Goal: Information Seeking & Learning: Learn about a topic

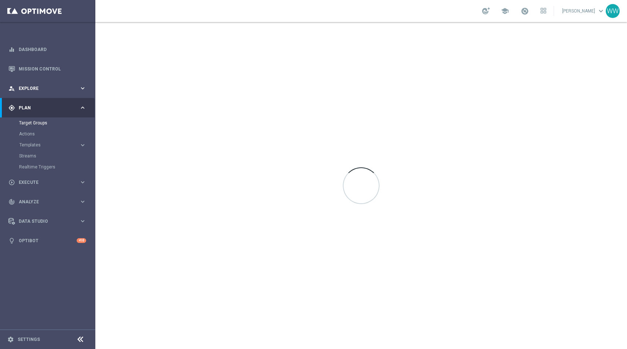
click at [36, 86] on span "Explore" at bounding box center [49, 88] width 60 height 4
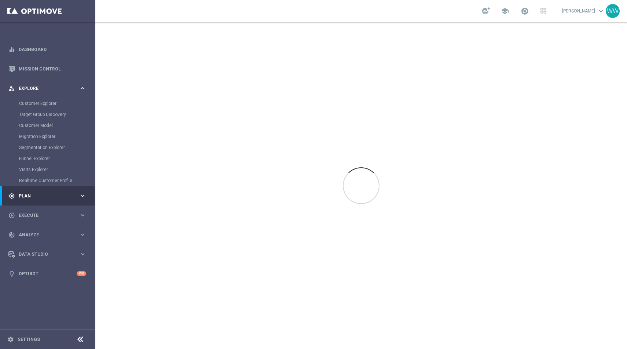
click at [34, 93] on div "person_search Explore keyboard_arrow_right" at bounding box center [47, 87] width 95 height 19
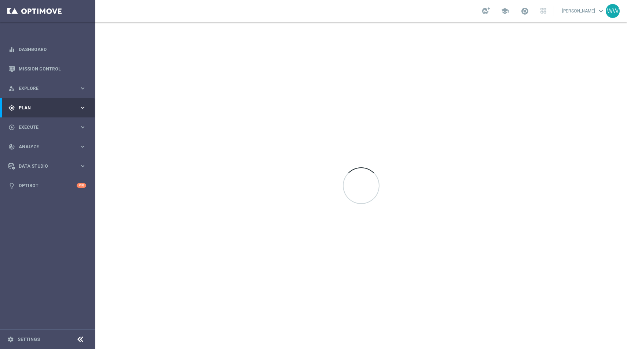
click at [30, 113] on div "gps_fixed Plan keyboard_arrow_right" at bounding box center [47, 107] width 95 height 19
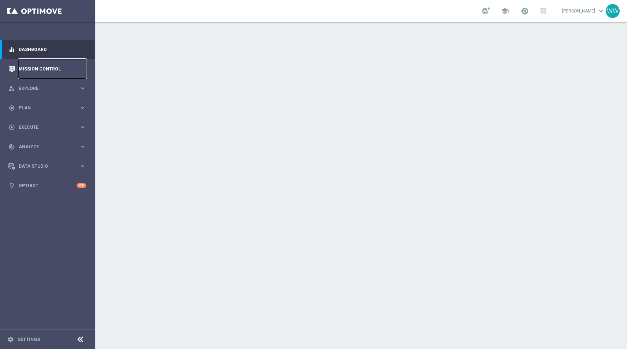
click at [35, 69] on link "Mission Control" at bounding box center [52, 68] width 67 height 19
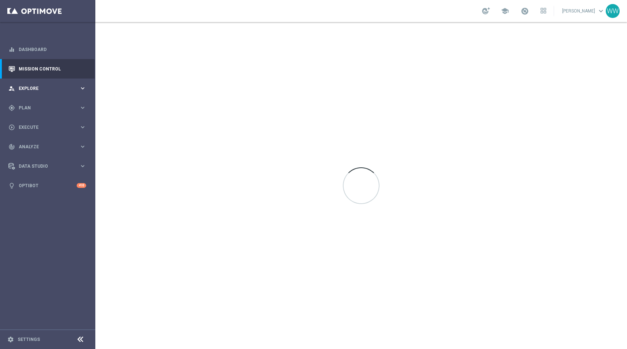
click at [37, 91] on div "person_search Explore" at bounding box center [43, 88] width 71 height 7
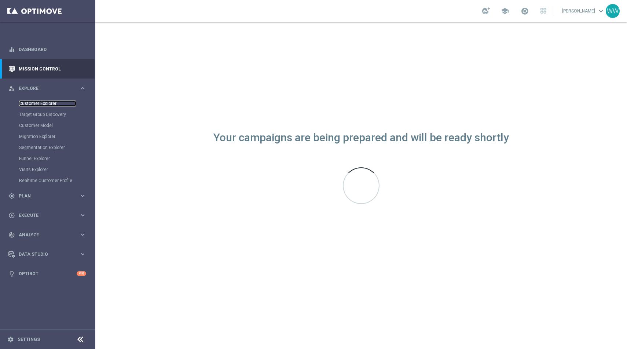
click at [27, 102] on link "Customer Explorer" at bounding box center [47, 103] width 57 height 6
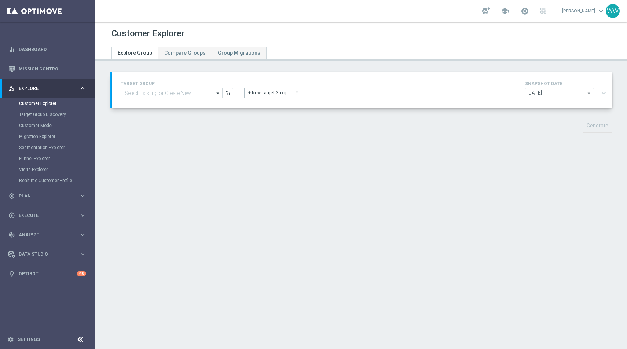
click at [162, 103] on div "TARGET GROUP arrow_drop_down Show Selected 0 of 7011 - Campaign 1" at bounding box center [362, 90] width 500 height 36
click at [162, 91] on input at bounding box center [172, 93] width 102 height 10
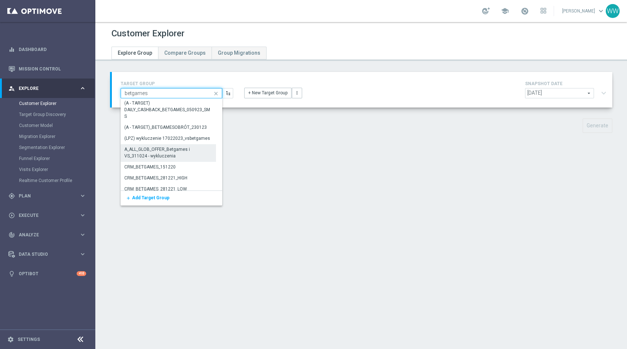
scroll to position [163, 0]
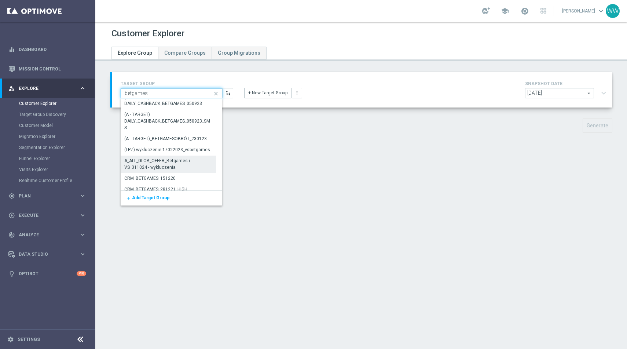
type input "betgames"
click at [164, 166] on div "A_ALL_GLOB_OFFER_Betgames i VS_311024 - wykluczenia" at bounding box center [168, 164] width 87 height 13
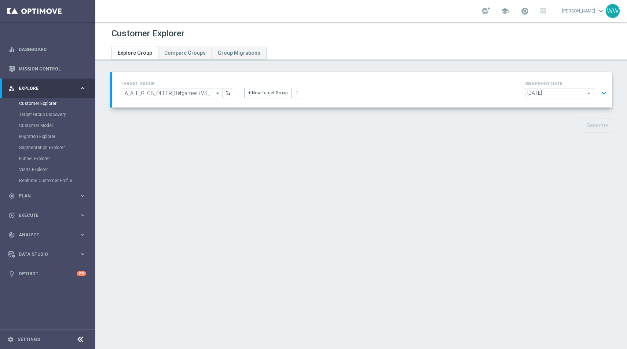
click at [612, 89] on div "TARGET GROUP A_ALL_GLOB_OFFER_Betgames i VS_311024 - wykluczenia A_ALL_GLOB_OFF…" at bounding box center [361, 108] width 532 height 72
click at [608, 89] on button "expand_more" at bounding box center [603, 93] width 11 height 14
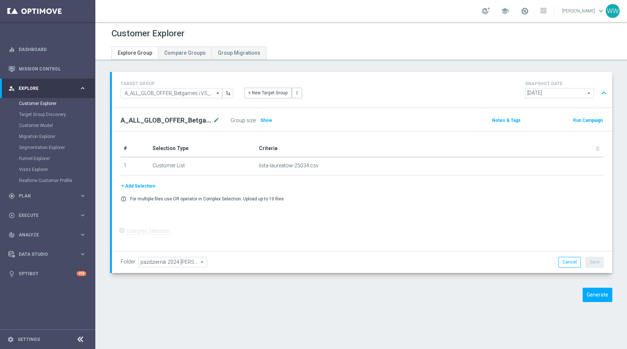
click at [603, 94] on button "expand_less" at bounding box center [603, 93] width 11 height 14
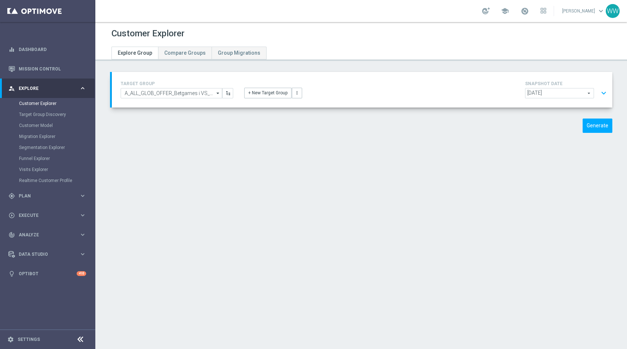
click at [606, 96] on button "expand_more" at bounding box center [603, 93] width 11 height 14
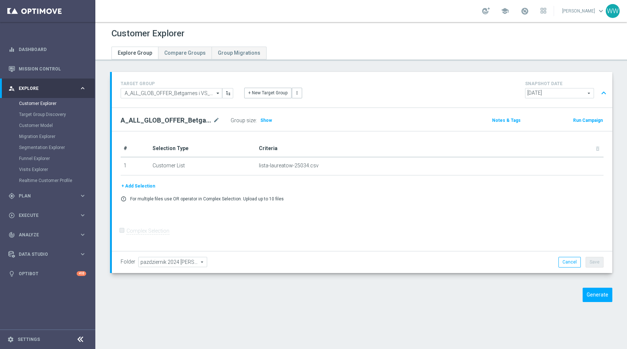
click at [133, 179] on div "# Selection Type Criteria delete_forever 1 Customer List lista-laureatow-25034.…" at bounding box center [362, 161] width 494 height 42
click at [133, 185] on button "+ Add Selection" at bounding box center [138, 186] width 35 height 8
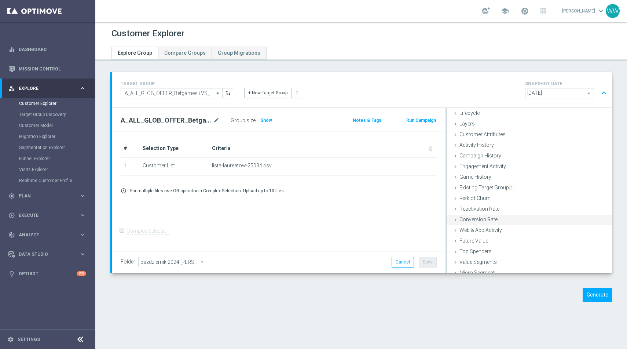
scroll to position [30, 0]
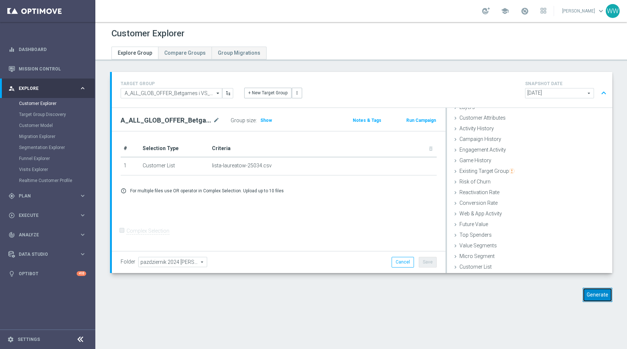
click at [605, 293] on button "Generate" at bounding box center [598, 294] width 30 height 14
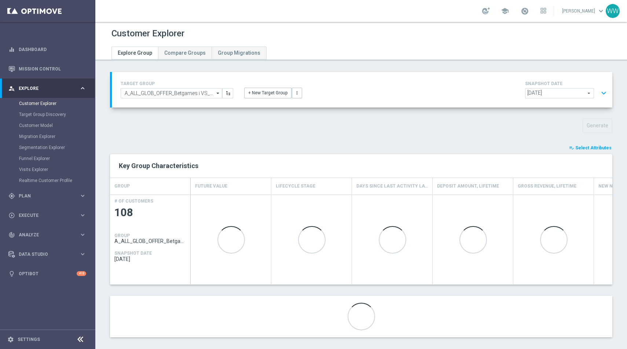
click at [584, 147] on span "Select Attributes" at bounding box center [593, 147] width 36 height 5
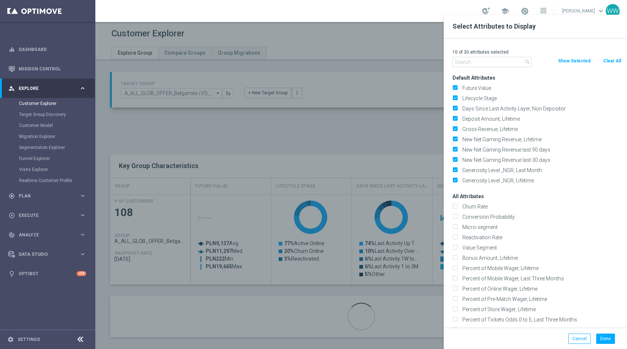
click at [600, 62] on div "Clear All" at bounding box center [612, 61] width 30 height 8
click at [606, 62] on button "Clear All" at bounding box center [611, 61] width 19 height 8
checkbox input "false"
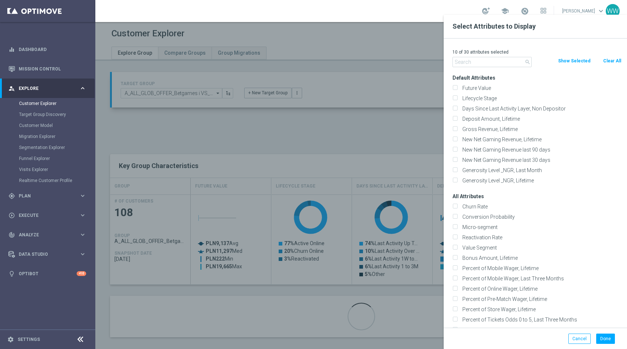
checkbox input "false"
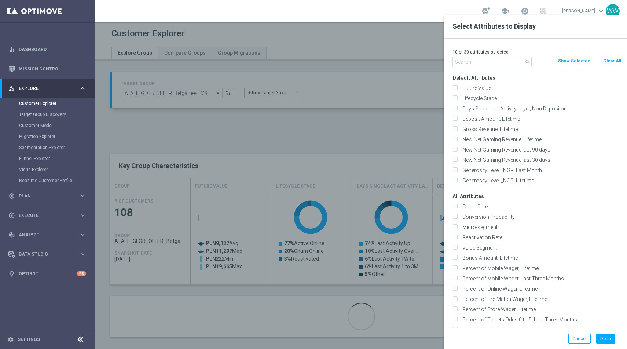
checkbox input "false"
click at [441, 61] on div at bounding box center [408, 189] width 627 height 349
click at [459, 61] on input "text" at bounding box center [491, 62] width 79 height 10
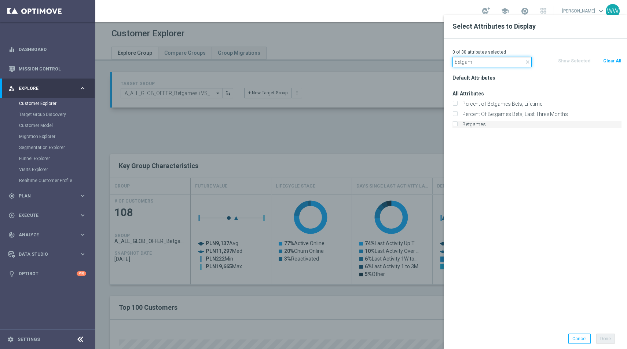
type input "betgam"
click at [467, 122] on label "Betgames" at bounding box center [541, 124] width 162 height 7
click at [457, 123] on input "Betgames" at bounding box center [454, 125] width 5 height 5
checkbox input "true"
click at [603, 337] on button "Done" at bounding box center [605, 338] width 19 height 10
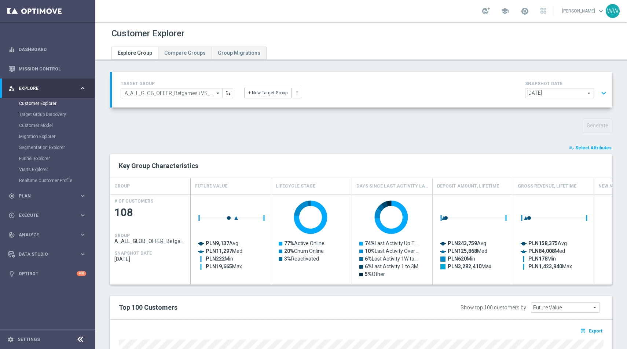
type input "Search"
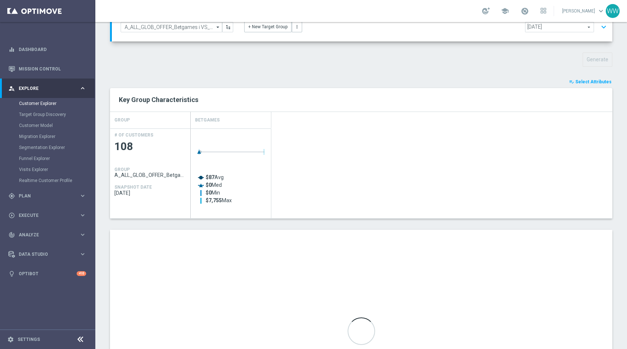
scroll to position [57, 0]
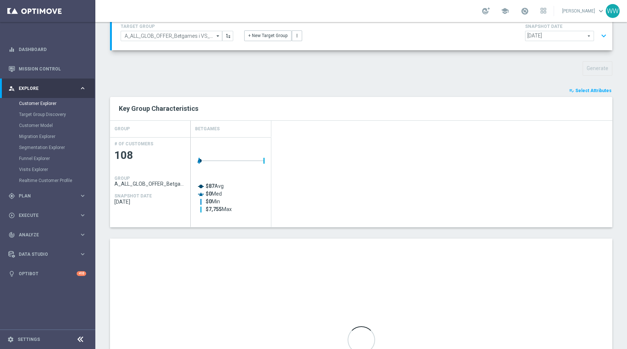
click at [586, 88] on span "Select Attributes" at bounding box center [593, 90] width 36 height 5
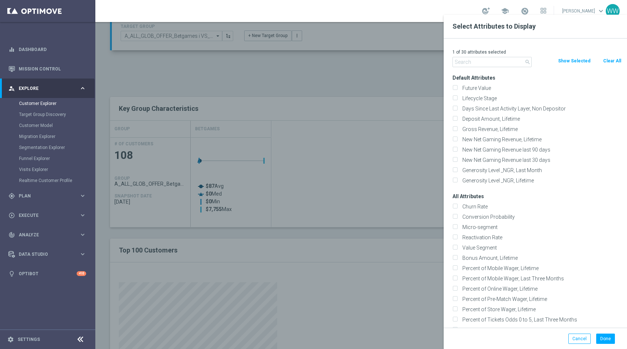
click at [491, 63] on input "text" at bounding box center [491, 62] width 79 height 10
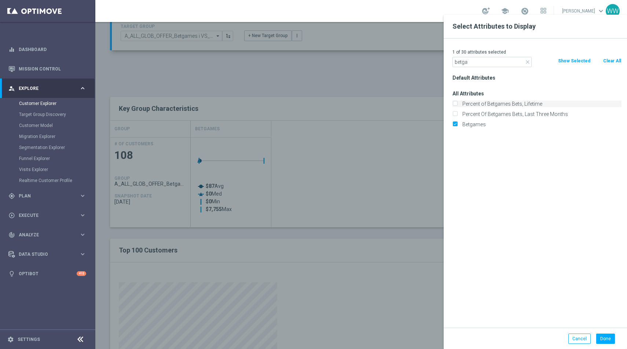
type input "betga"
click at [527, 62] on icon "close" at bounding box center [528, 62] width 6 height 6
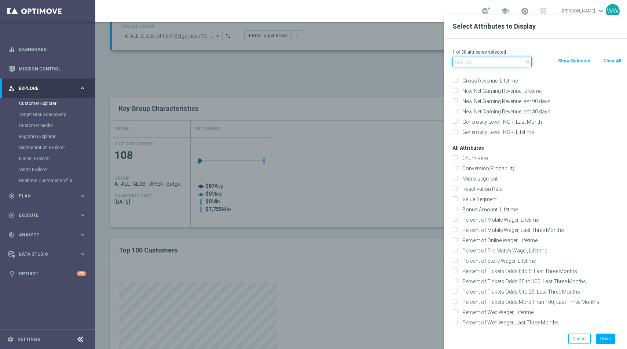
scroll to position [63, 0]
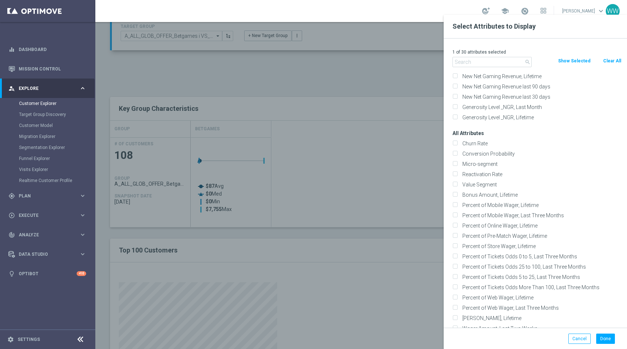
click at [370, 114] on div at bounding box center [408, 189] width 627 height 349
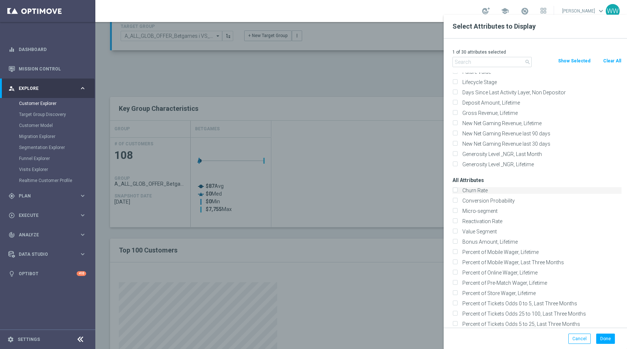
scroll to position [0, 0]
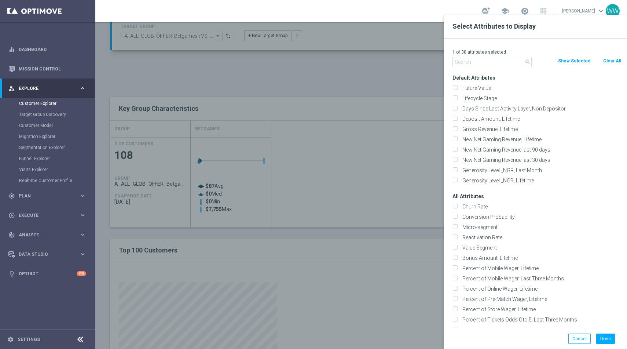
click at [157, 73] on div at bounding box center [408, 189] width 627 height 349
click at [328, 145] on div at bounding box center [408, 189] width 627 height 349
click at [329, 148] on div at bounding box center [408, 189] width 627 height 349
